Goal: Task Accomplishment & Management: Manage account settings

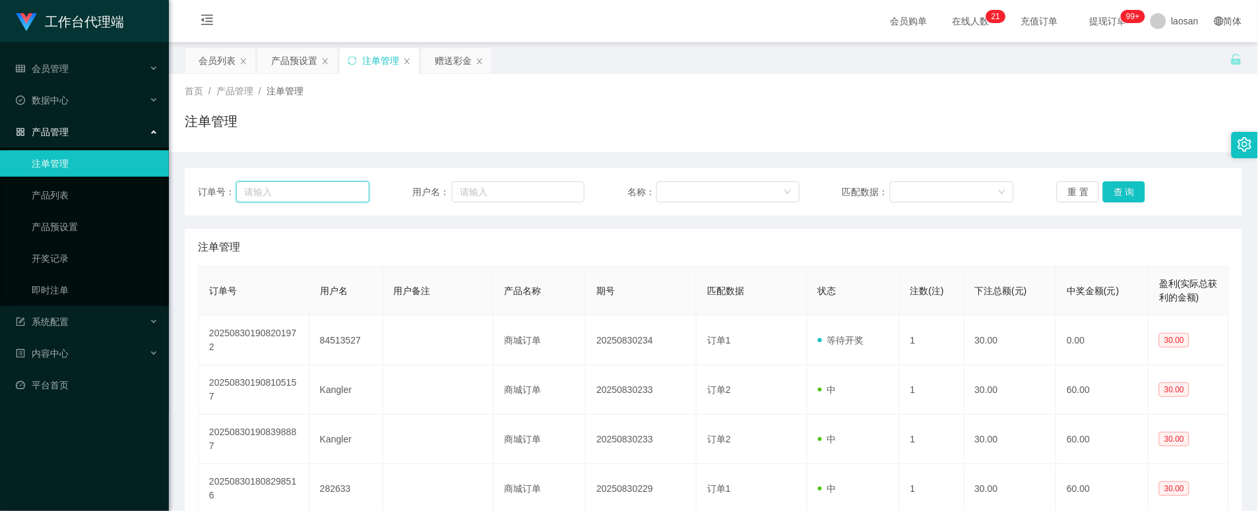
click at [333, 190] on input "text" at bounding box center [302, 191] width 133 height 21
paste input "88324918"
type input "88324918"
click at [1107, 191] on button "查 询" at bounding box center [1124, 191] width 42 height 21
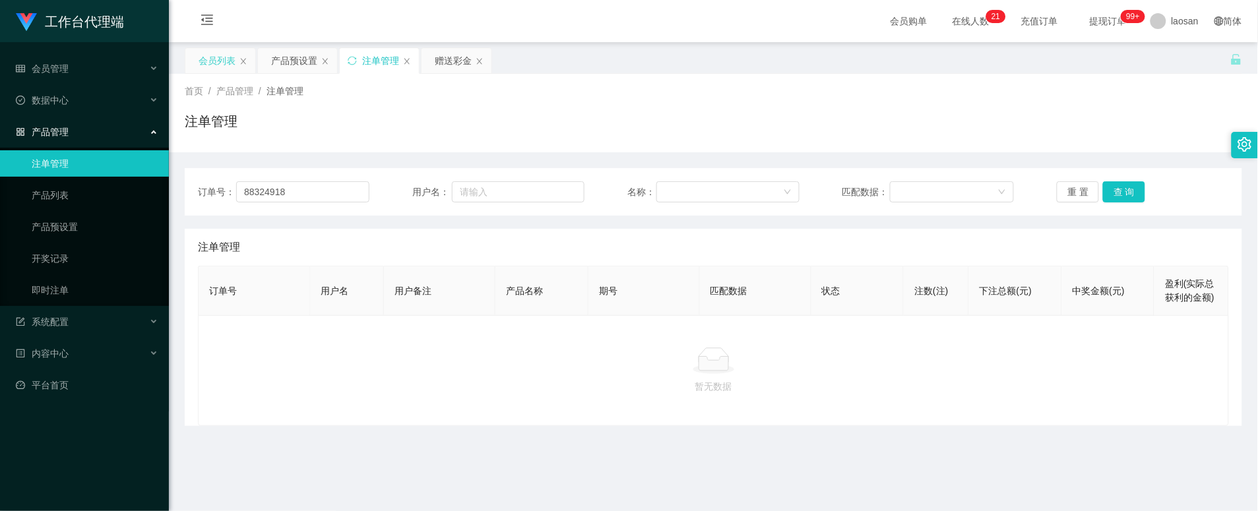
drag, startPoint x: 226, startPoint y: 60, endPoint x: 223, endPoint y: 67, distance: 7.7
click at [226, 60] on div "会员列表" at bounding box center [217, 60] width 37 height 25
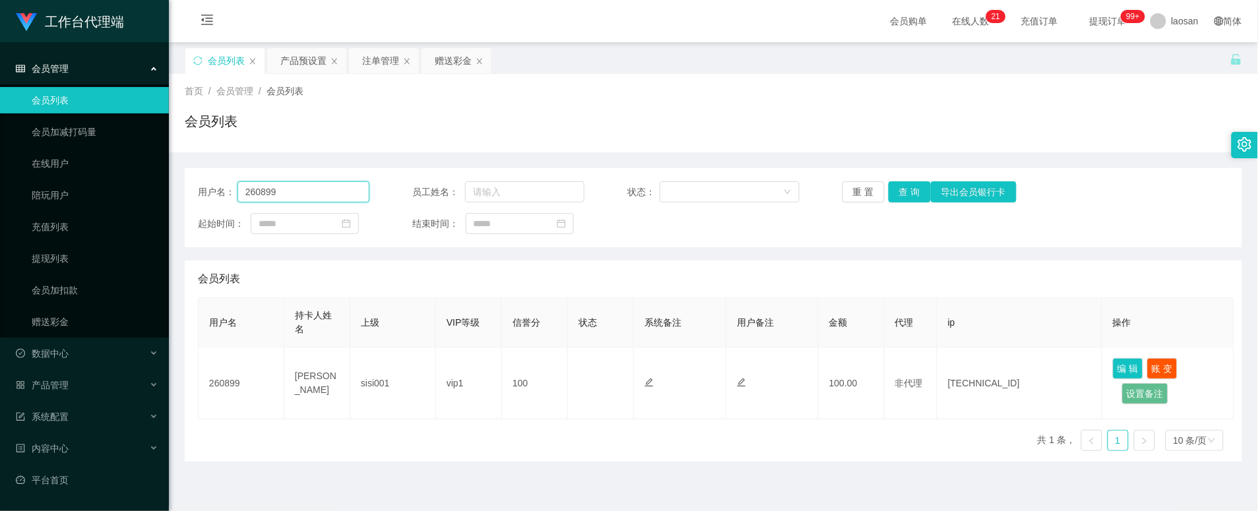
drag, startPoint x: 311, startPoint y: 195, endPoint x: 210, endPoint y: 189, distance: 101.8
click at [210, 189] on div "用户名： 260899" at bounding box center [284, 191] width 172 height 21
paste input "88324918"
type input "88324918"
click at [907, 192] on button "查 询" at bounding box center [910, 191] width 42 height 21
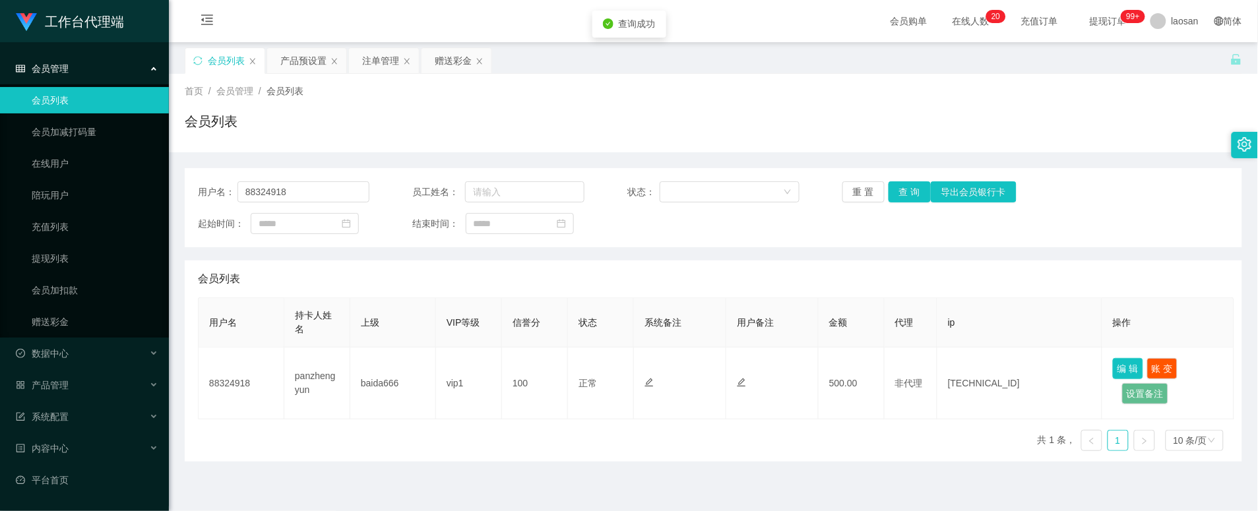
click at [1123, 364] on button "编 辑" at bounding box center [1128, 368] width 30 height 21
type input "88324918"
type input "panzhengyun"
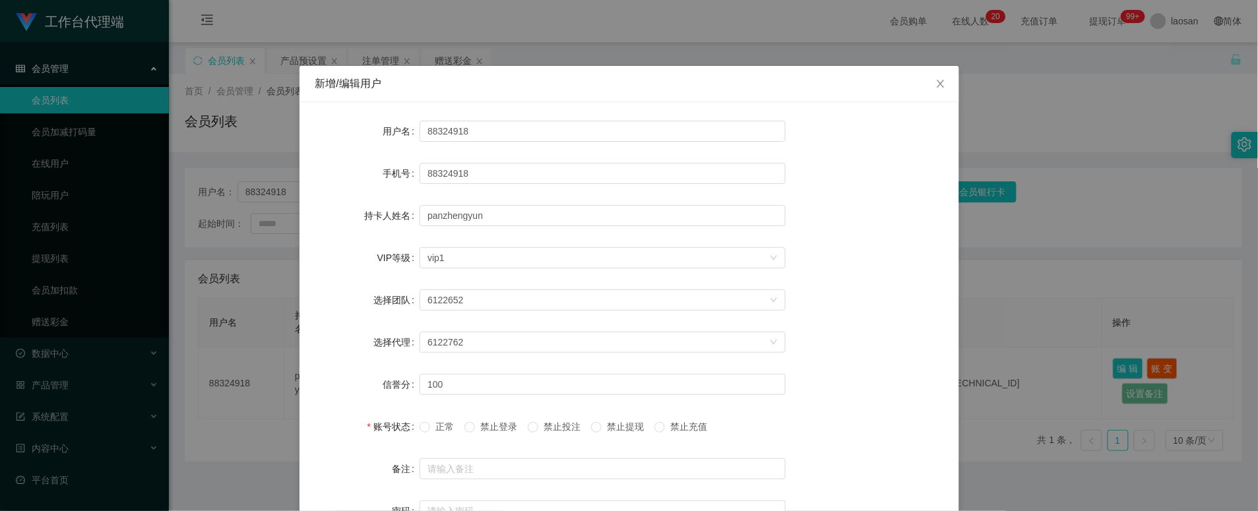
click at [1101, 229] on div "新增/编辑用户 用户名 88324918 手机号 88324918 持卡人姓名 [PERSON_NAME] VIP等级 选择VIP等级 vip1 选择团队 6…" at bounding box center [629, 255] width 1258 height 511
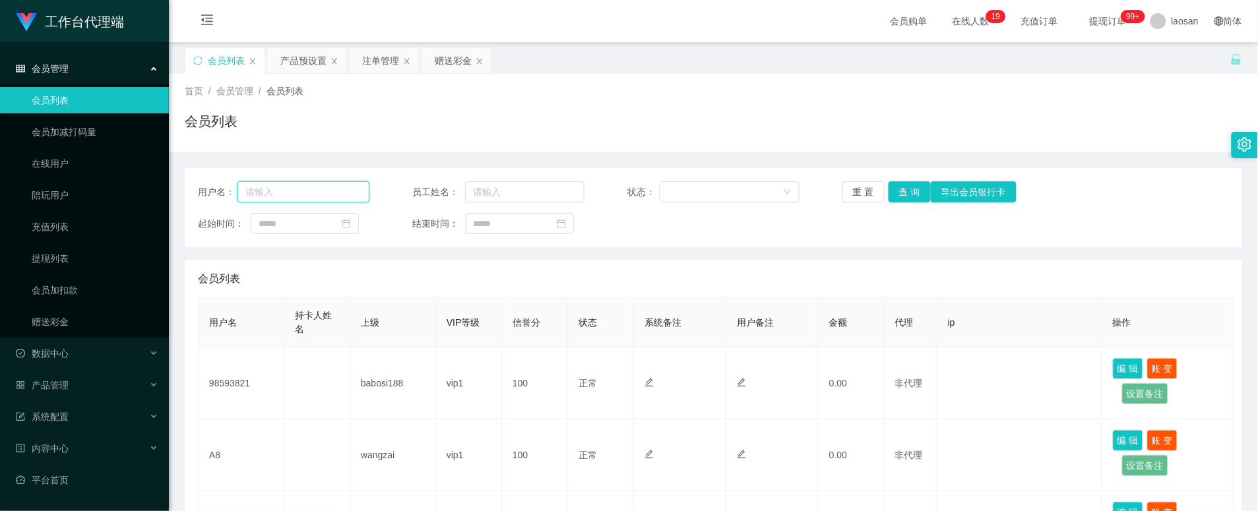
click at [331, 195] on input "text" at bounding box center [304, 191] width 133 height 21
paste input "88324918"
type input "88324918"
click at [913, 193] on button "查 询" at bounding box center [910, 191] width 42 height 21
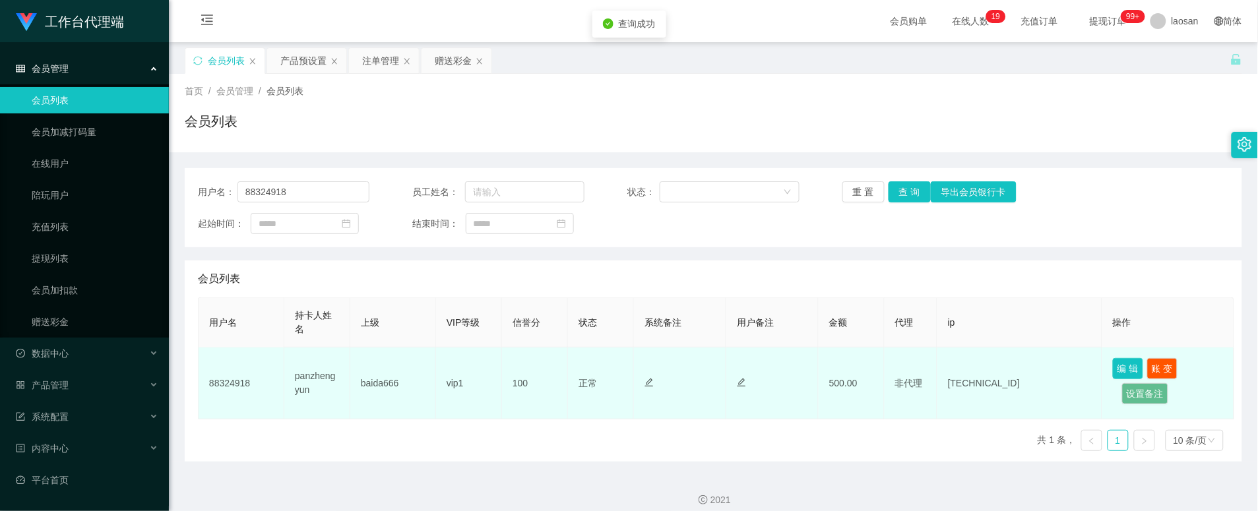
click at [1138, 368] on button "编 辑" at bounding box center [1128, 368] width 30 height 21
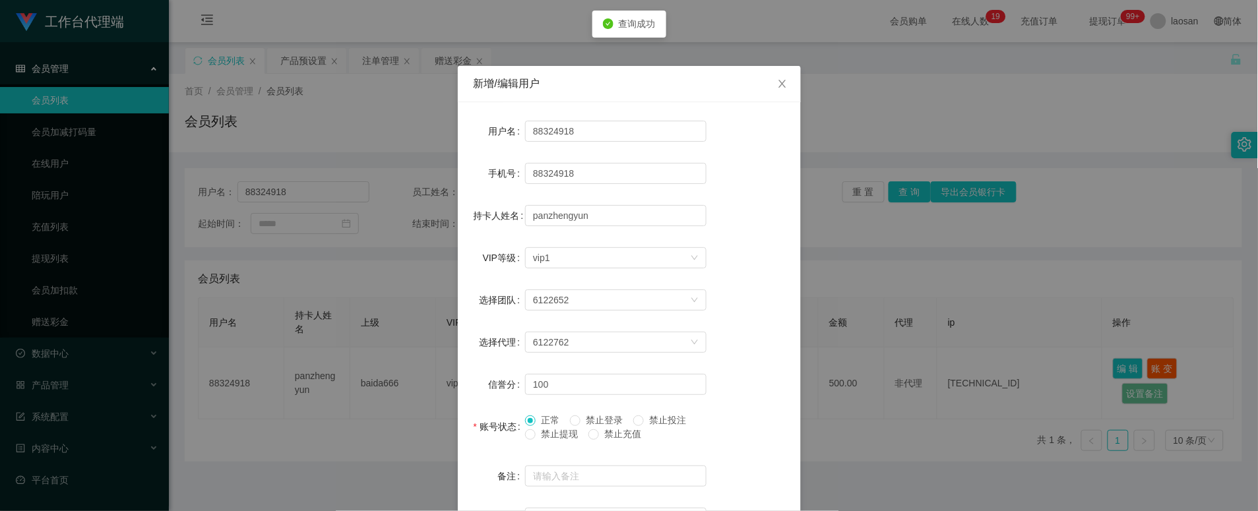
click at [544, 430] on span "禁止提现" at bounding box center [560, 434] width 48 height 11
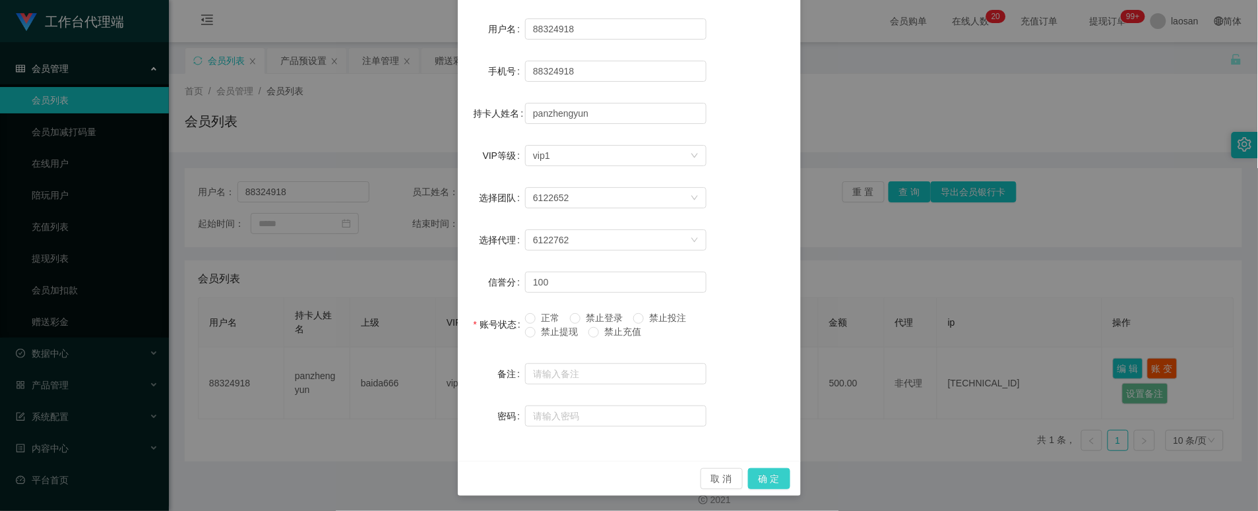
click at [761, 478] on button "确 定" at bounding box center [769, 479] width 42 height 21
